Goal: Task Accomplishment & Management: Use online tool/utility

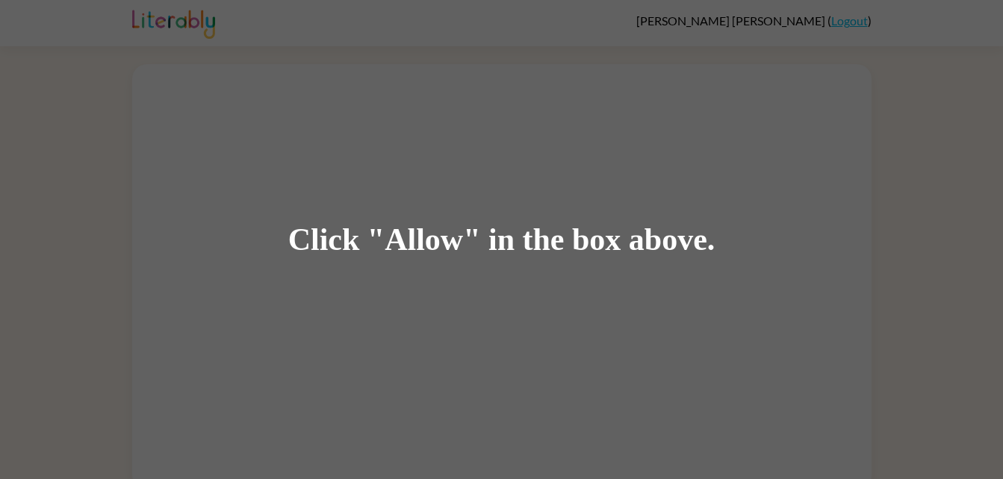
click at [430, 237] on div "Click "Allow" in the box above." at bounding box center [501, 240] width 427 height 34
click at [442, 263] on div "Click "Allow" in the box above." at bounding box center [501, 239] width 1003 height 479
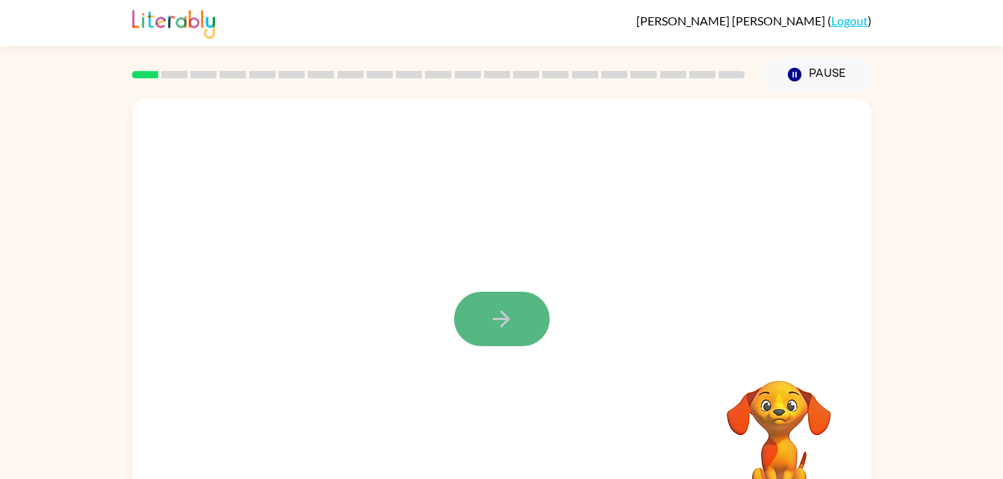
click at [481, 304] on button "button" at bounding box center [502, 319] width 96 height 55
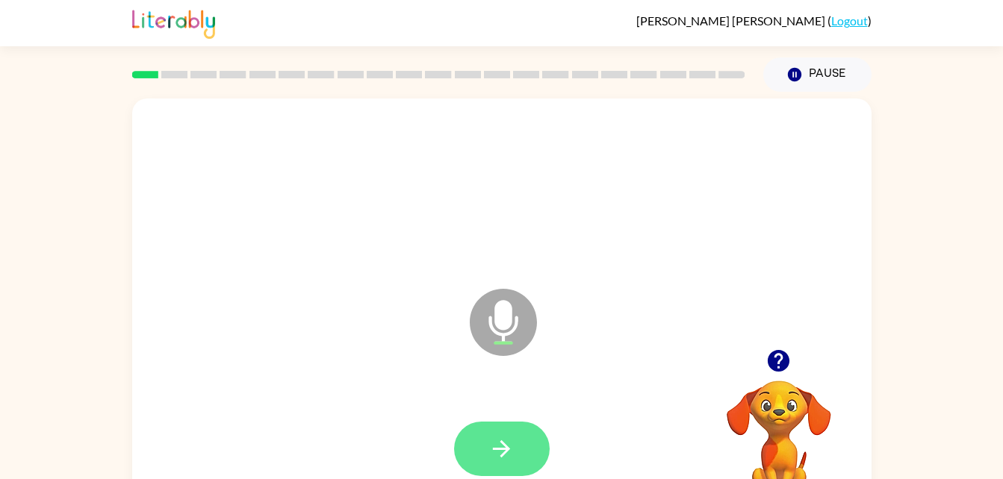
click at [471, 443] on button "button" at bounding box center [502, 449] width 96 height 55
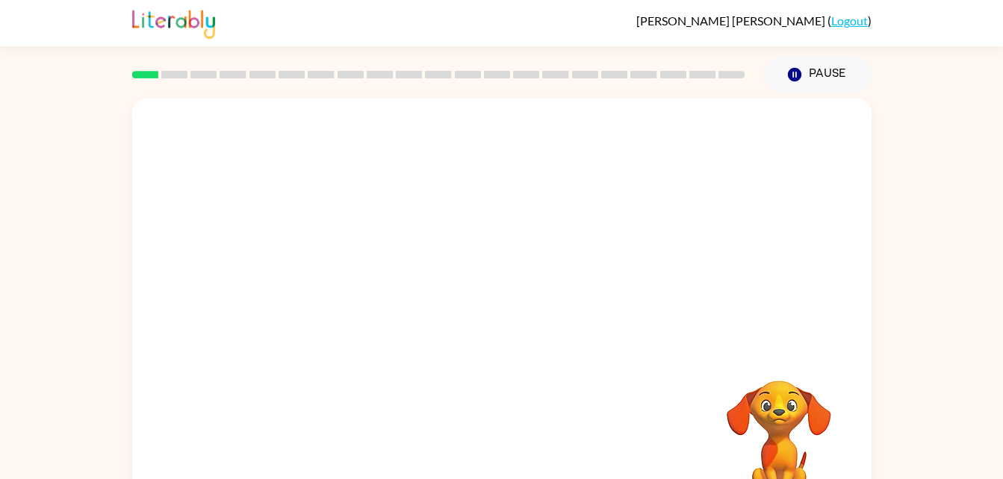
scroll to position [2, 0]
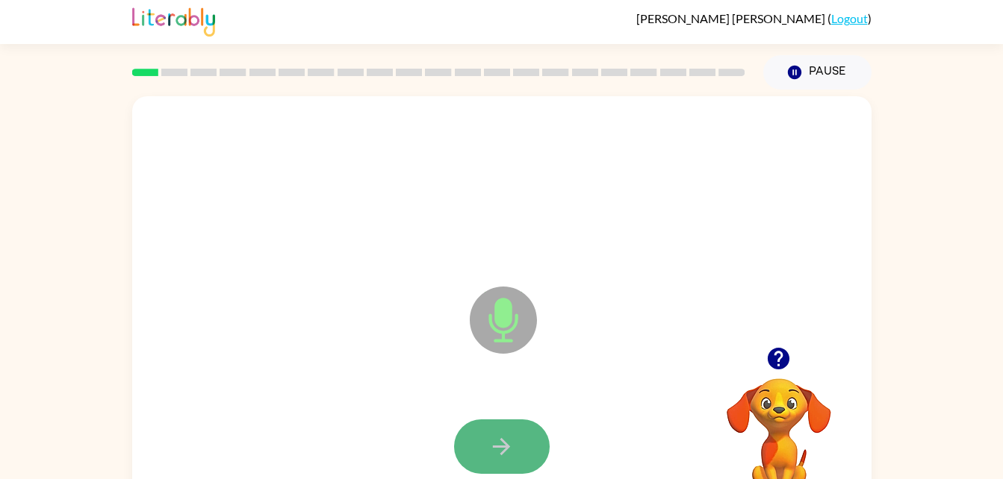
click at [497, 455] on icon "button" at bounding box center [501, 447] width 26 height 26
click at [495, 435] on icon "button" at bounding box center [501, 447] width 26 height 26
drag, startPoint x: 495, startPoint y: 435, endPoint x: 473, endPoint y: 447, distance: 25.1
click at [473, 447] on button "button" at bounding box center [502, 447] width 96 height 55
click at [480, 447] on button "button" at bounding box center [502, 447] width 96 height 55
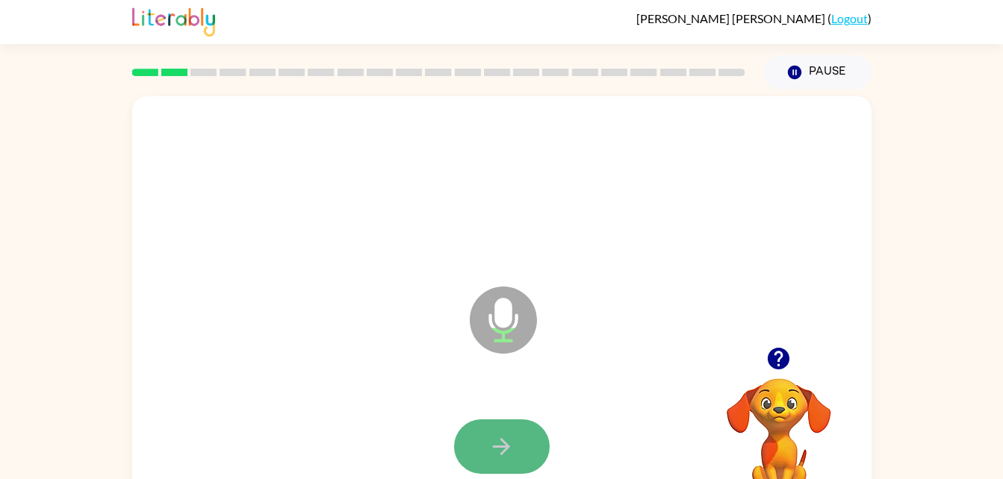
click at [485, 451] on button "button" at bounding box center [502, 447] width 96 height 55
drag, startPoint x: 485, startPoint y: 451, endPoint x: 522, endPoint y: 379, distance: 80.8
drag, startPoint x: 522, startPoint y: 379, endPoint x: 501, endPoint y: 447, distance: 70.4
click at [501, 447] on icon "button" at bounding box center [501, 446] width 17 height 17
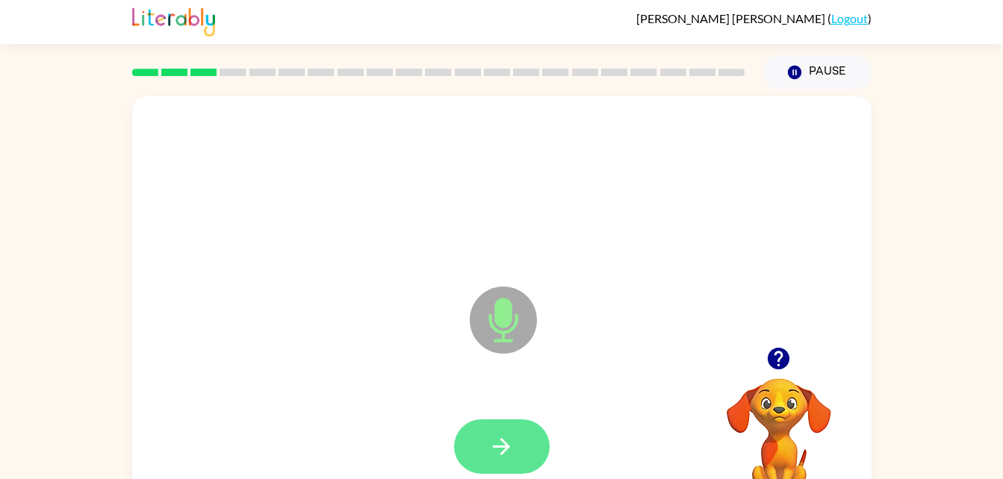
click at [506, 455] on icon "button" at bounding box center [501, 447] width 26 height 26
drag, startPoint x: 504, startPoint y: 452, endPoint x: 485, endPoint y: 449, distance: 19.6
click at [485, 449] on button "button" at bounding box center [502, 447] width 96 height 55
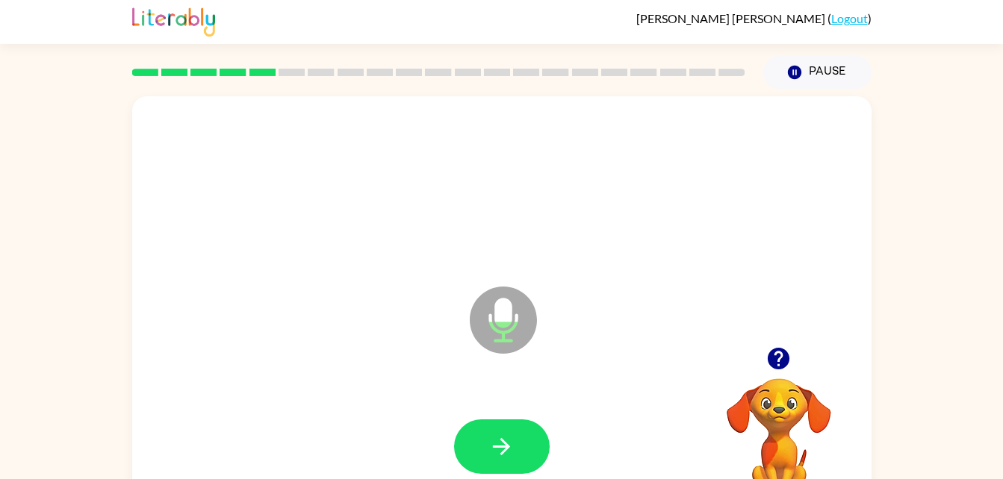
drag, startPoint x: 484, startPoint y: 442, endPoint x: 500, endPoint y: 453, distance: 19.9
click at [500, 453] on icon "button" at bounding box center [501, 447] width 26 height 26
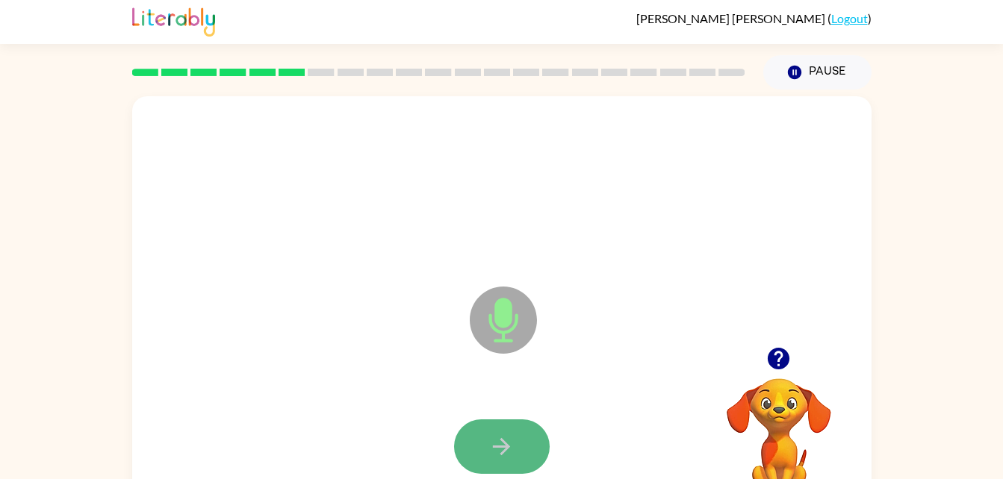
click at [501, 432] on button "button" at bounding box center [502, 447] width 96 height 55
click at [504, 434] on icon "button" at bounding box center [501, 447] width 26 height 26
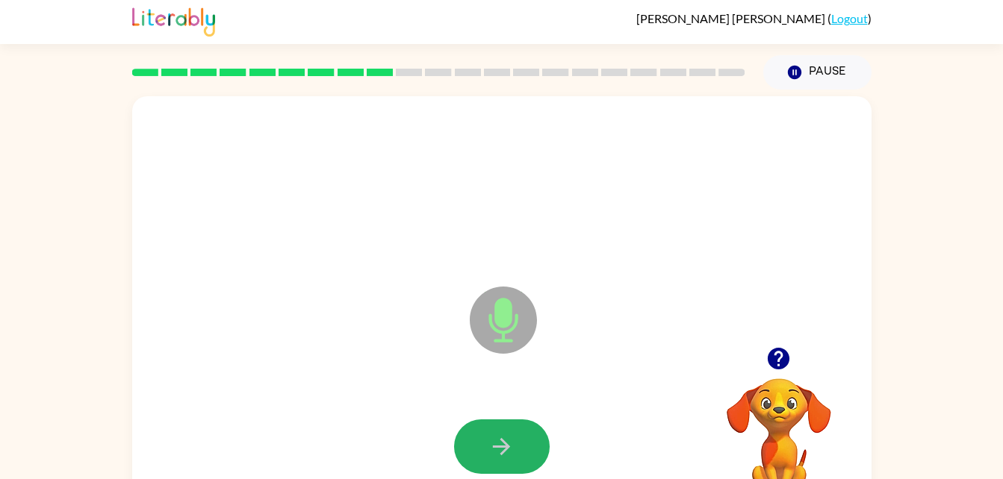
click at [503, 432] on button "button" at bounding box center [502, 447] width 96 height 55
drag, startPoint x: 503, startPoint y: 432, endPoint x: 491, endPoint y: 433, distance: 12.7
drag, startPoint x: 491, startPoint y: 433, endPoint x: 488, endPoint y: 447, distance: 13.6
click at [488, 447] on icon "button" at bounding box center [501, 447] width 26 height 26
drag, startPoint x: 488, startPoint y: 447, endPoint x: 472, endPoint y: 436, distance: 19.5
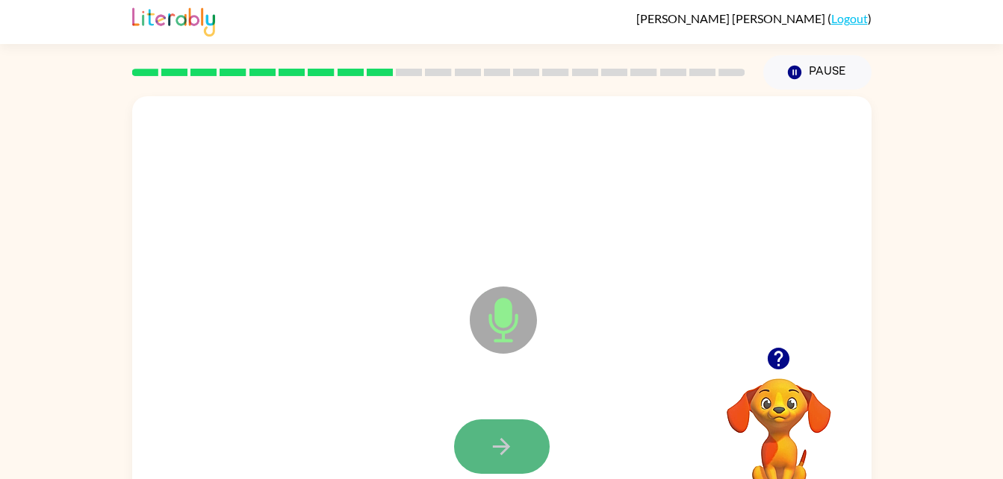
click at [472, 436] on button "button" at bounding box center [502, 447] width 96 height 55
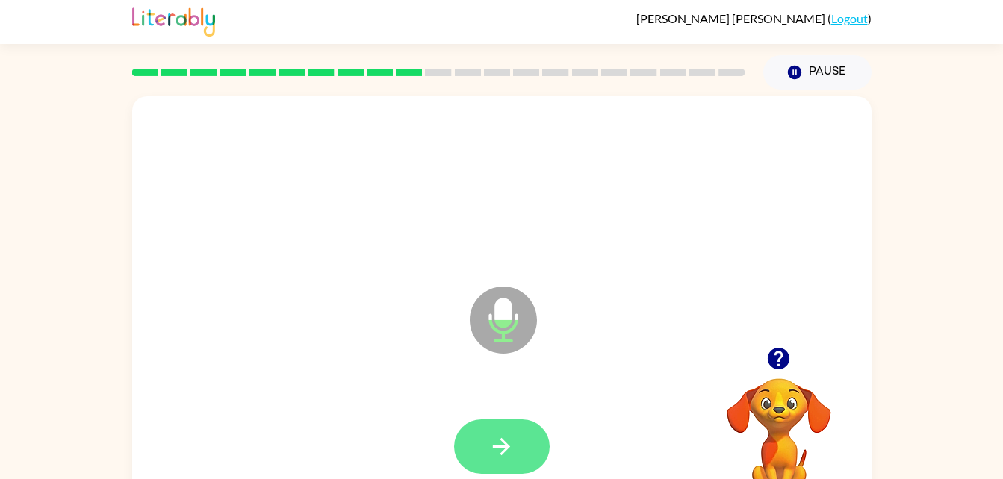
click at [470, 435] on button "button" at bounding box center [502, 447] width 96 height 55
click at [473, 439] on button "button" at bounding box center [502, 447] width 96 height 55
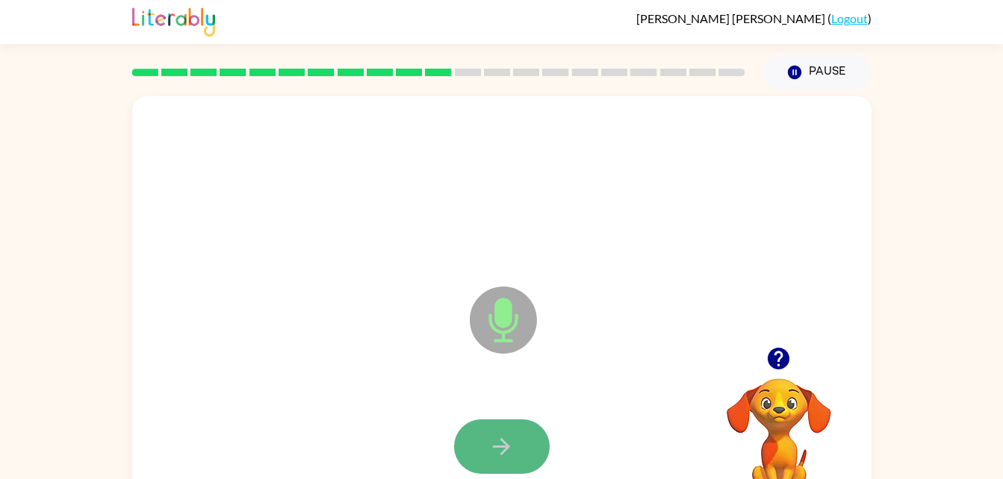
click at [478, 441] on button "button" at bounding box center [502, 447] width 96 height 55
click at [479, 443] on button "button" at bounding box center [502, 447] width 96 height 55
click at [476, 441] on button "button" at bounding box center [502, 447] width 96 height 55
click at [477, 443] on button "button" at bounding box center [502, 447] width 96 height 55
click at [473, 438] on button "button" at bounding box center [502, 447] width 96 height 55
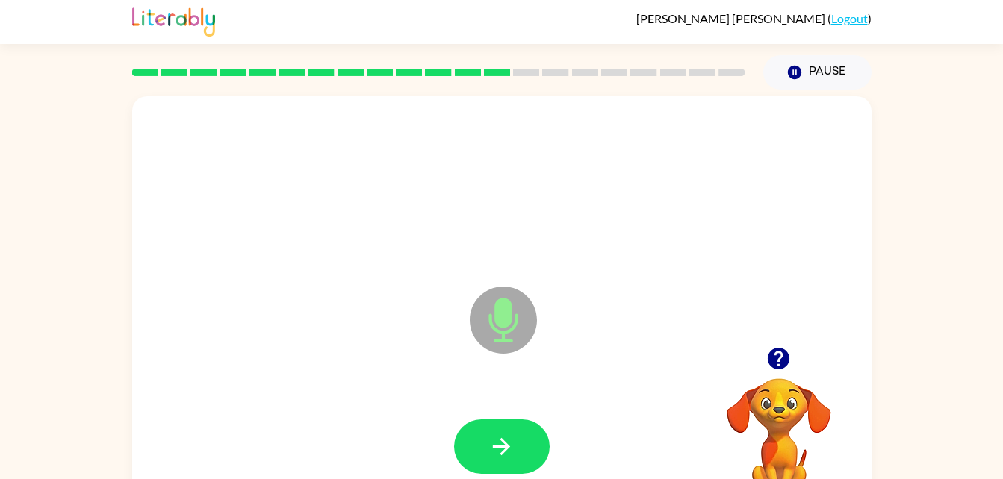
drag, startPoint x: 473, startPoint y: 447, endPoint x: 485, endPoint y: 448, distance: 11.3
click at [485, 448] on button "button" at bounding box center [502, 447] width 96 height 55
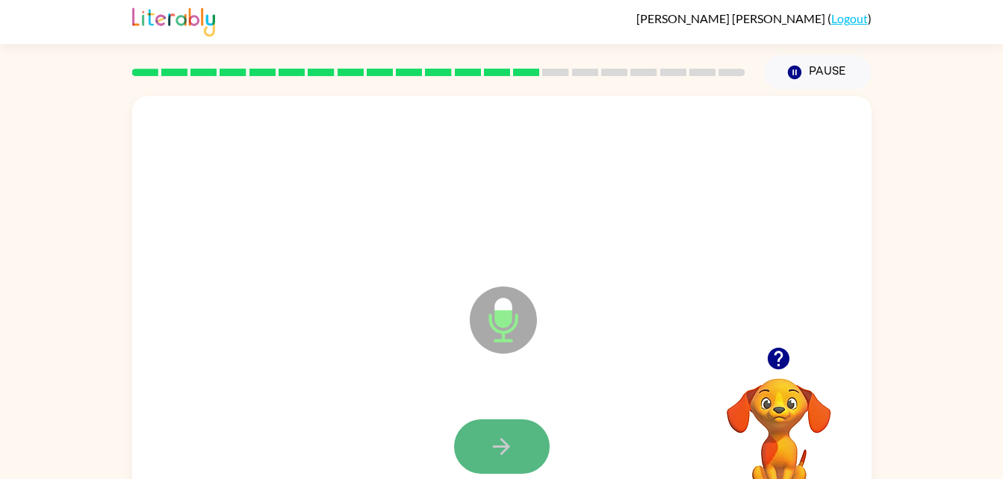
drag, startPoint x: 485, startPoint y: 448, endPoint x: 473, endPoint y: 444, distance: 12.8
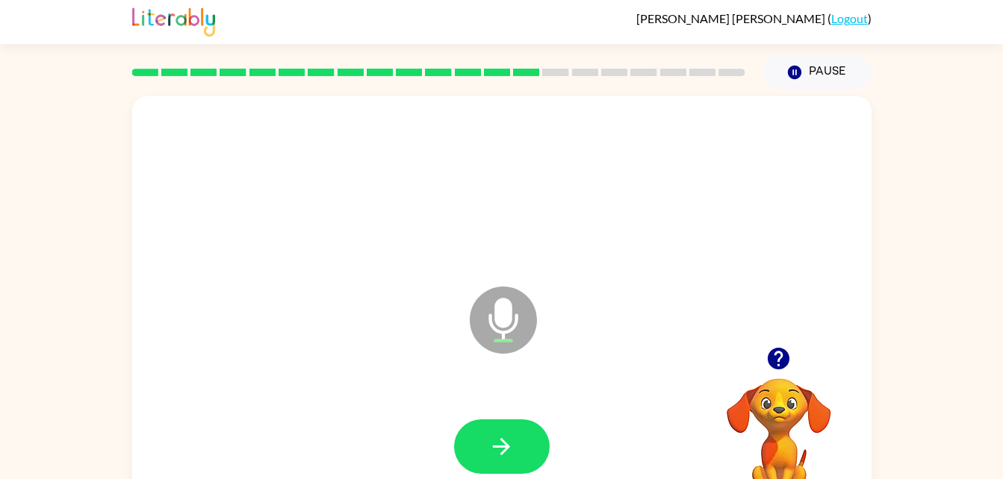
click at [470, 444] on button "button" at bounding box center [502, 447] width 96 height 55
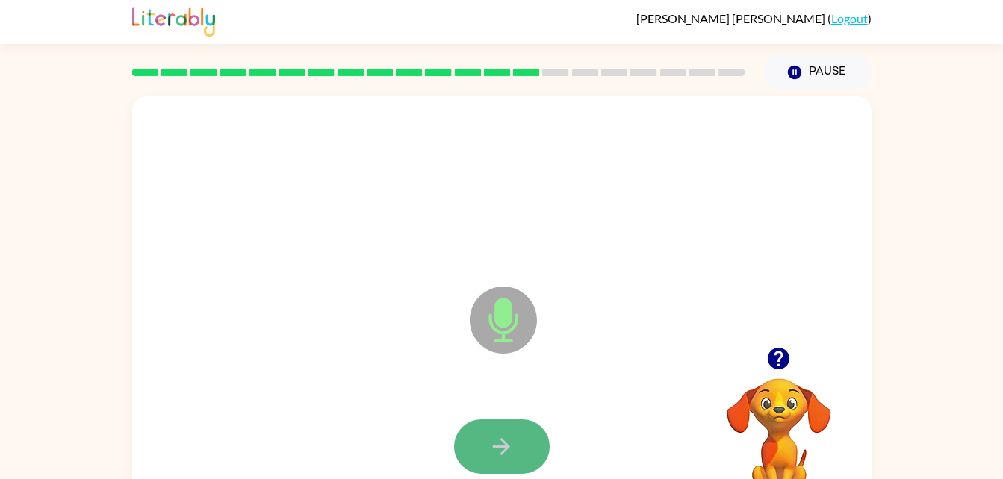
click at [482, 452] on button "button" at bounding box center [502, 447] width 96 height 55
drag, startPoint x: 469, startPoint y: 438, endPoint x: 479, endPoint y: 454, distance: 18.4
click at [479, 454] on button "button" at bounding box center [502, 447] width 96 height 55
drag, startPoint x: 469, startPoint y: 438, endPoint x: 474, endPoint y: 448, distance: 11.0
click at [474, 448] on button "button" at bounding box center [502, 447] width 96 height 55
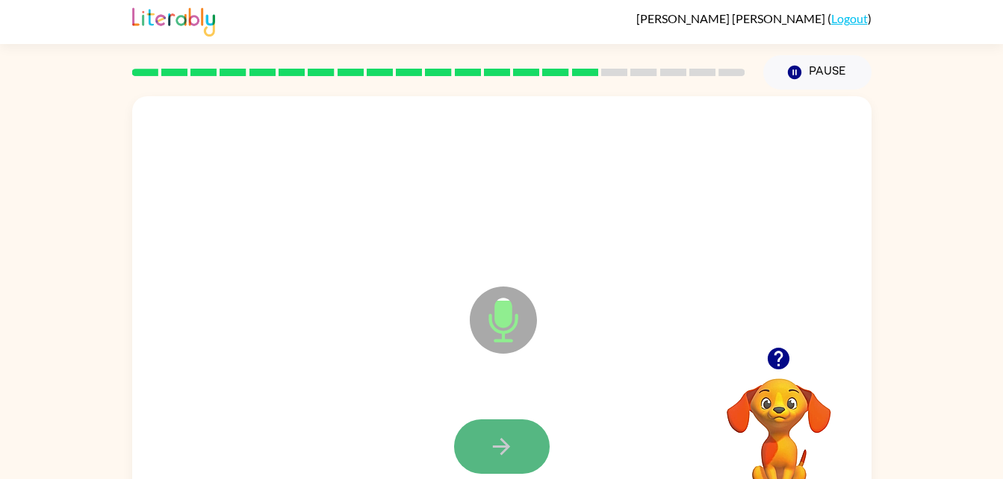
drag, startPoint x: 479, startPoint y: 441, endPoint x: 485, endPoint y: 453, distance: 13.7
click at [485, 453] on button "button" at bounding box center [502, 447] width 96 height 55
click at [490, 458] on icon "button" at bounding box center [501, 447] width 26 height 26
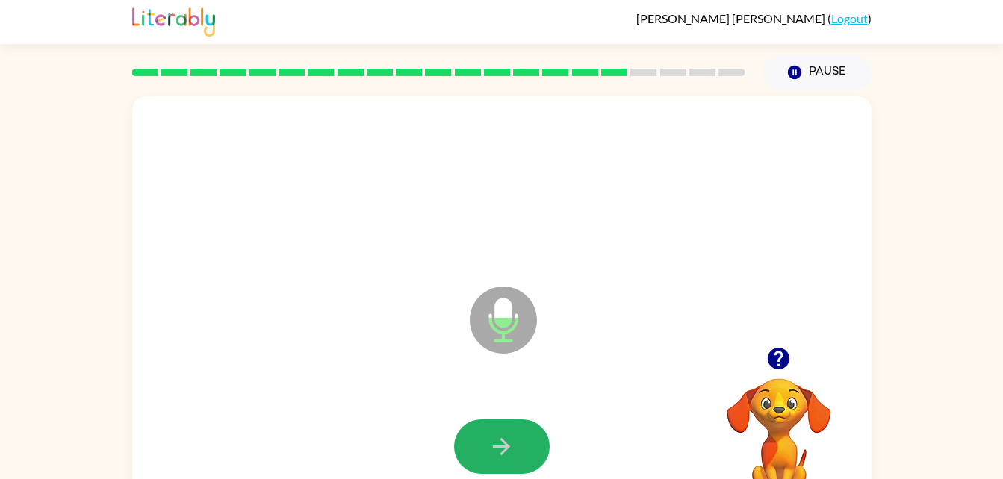
click at [491, 452] on button "button" at bounding box center [502, 447] width 96 height 55
drag, startPoint x: 491, startPoint y: 452, endPoint x: 479, endPoint y: 445, distance: 14.4
click at [479, 445] on button "button" at bounding box center [502, 447] width 96 height 55
drag, startPoint x: 479, startPoint y: 445, endPoint x: 477, endPoint y: 453, distance: 8.3
click at [477, 453] on button "button" at bounding box center [502, 447] width 96 height 55
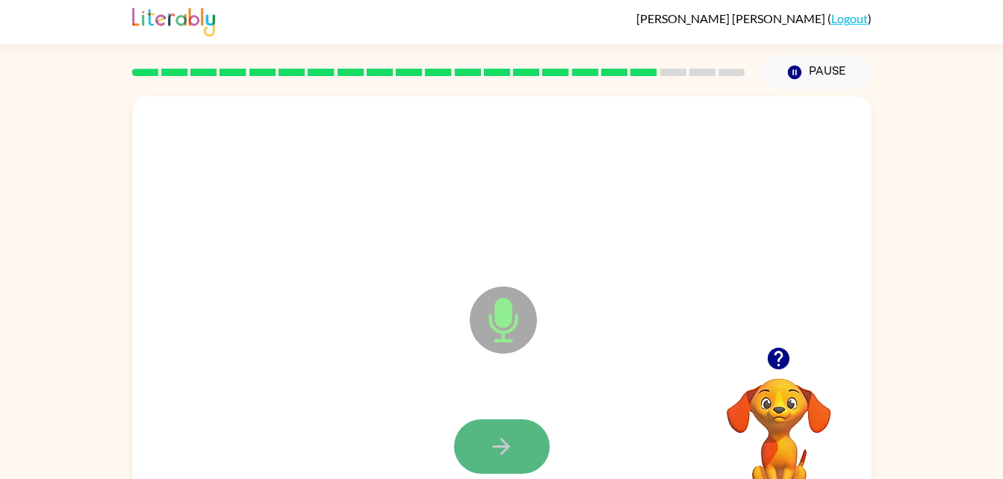
click at [487, 458] on button "button" at bounding box center [502, 447] width 96 height 55
click at [482, 447] on button "button" at bounding box center [502, 447] width 96 height 55
drag, startPoint x: 482, startPoint y: 447, endPoint x: 473, endPoint y: 444, distance: 9.2
click at [473, 444] on button "button" at bounding box center [502, 447] width 96 height 55
click at [473, 445] on button "button" at bounding box center [502, 447] width 96 height 55
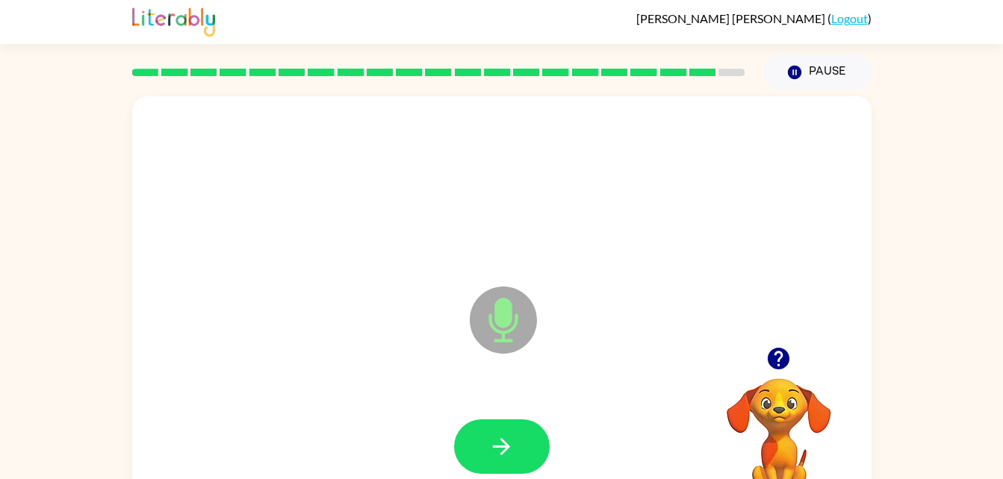
drag, startPoint x: 473, startPoint y: 445, endPoint x: 482, endPoint y: 482, distance: 37.9
click at [482, 479] on html "[PERSON_NAME] ( Logout ) Pause Pause Microphone The Microphone is here when it …" at bounding box center [501, 260] width 1003 height 525
click at [476, 450] on button "button" at bounding box center [502, 447] width 96 height 55
click at [526, 425] on button "button" at bounding box center [502, 447] width 96 height 55
